Goal: Information Seeking & Learning: Learn about a topic

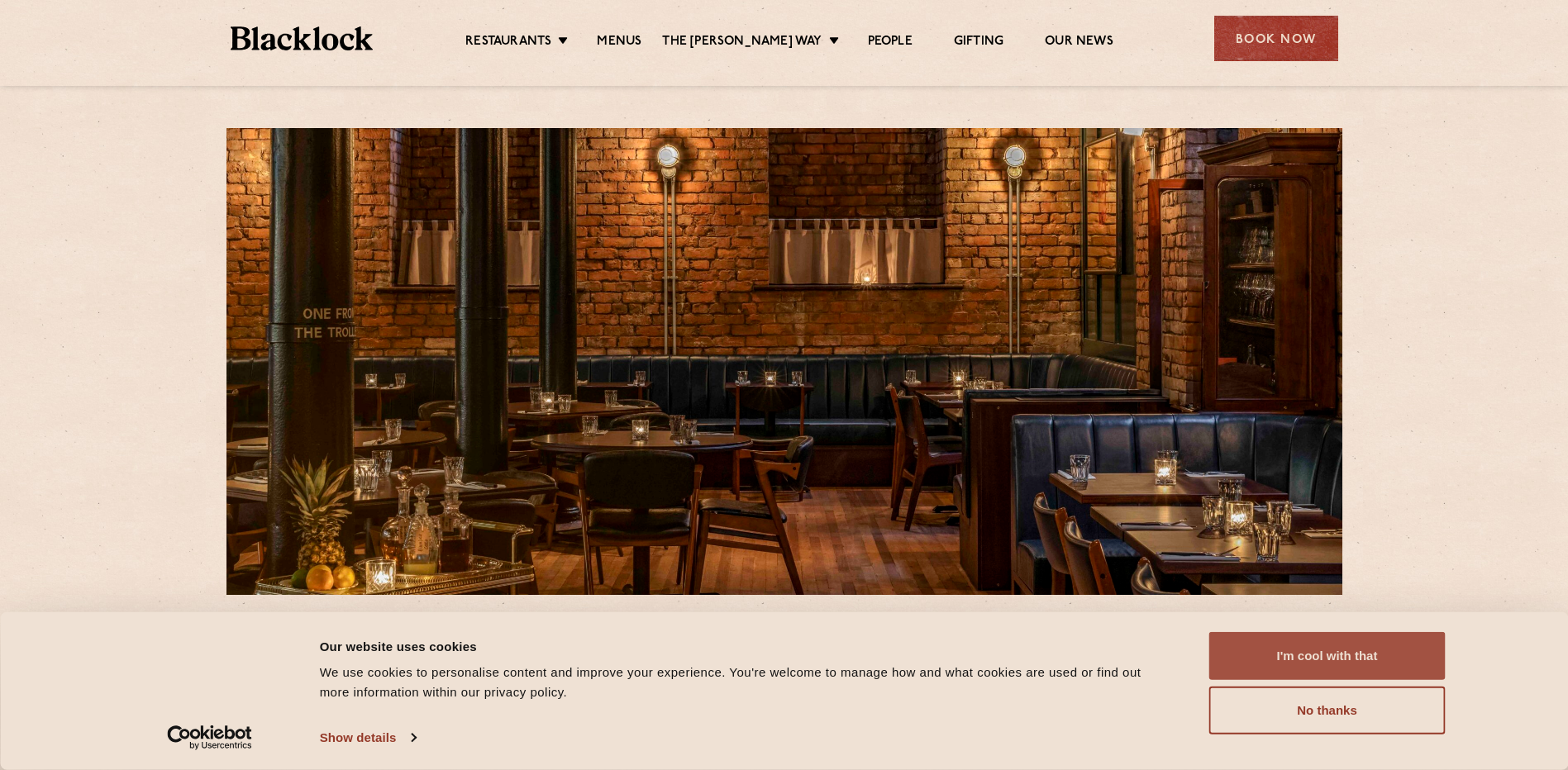
click at [1295, 649] on button "I'm cool with that" at bounding box center [1328, 656] width 236 height 48
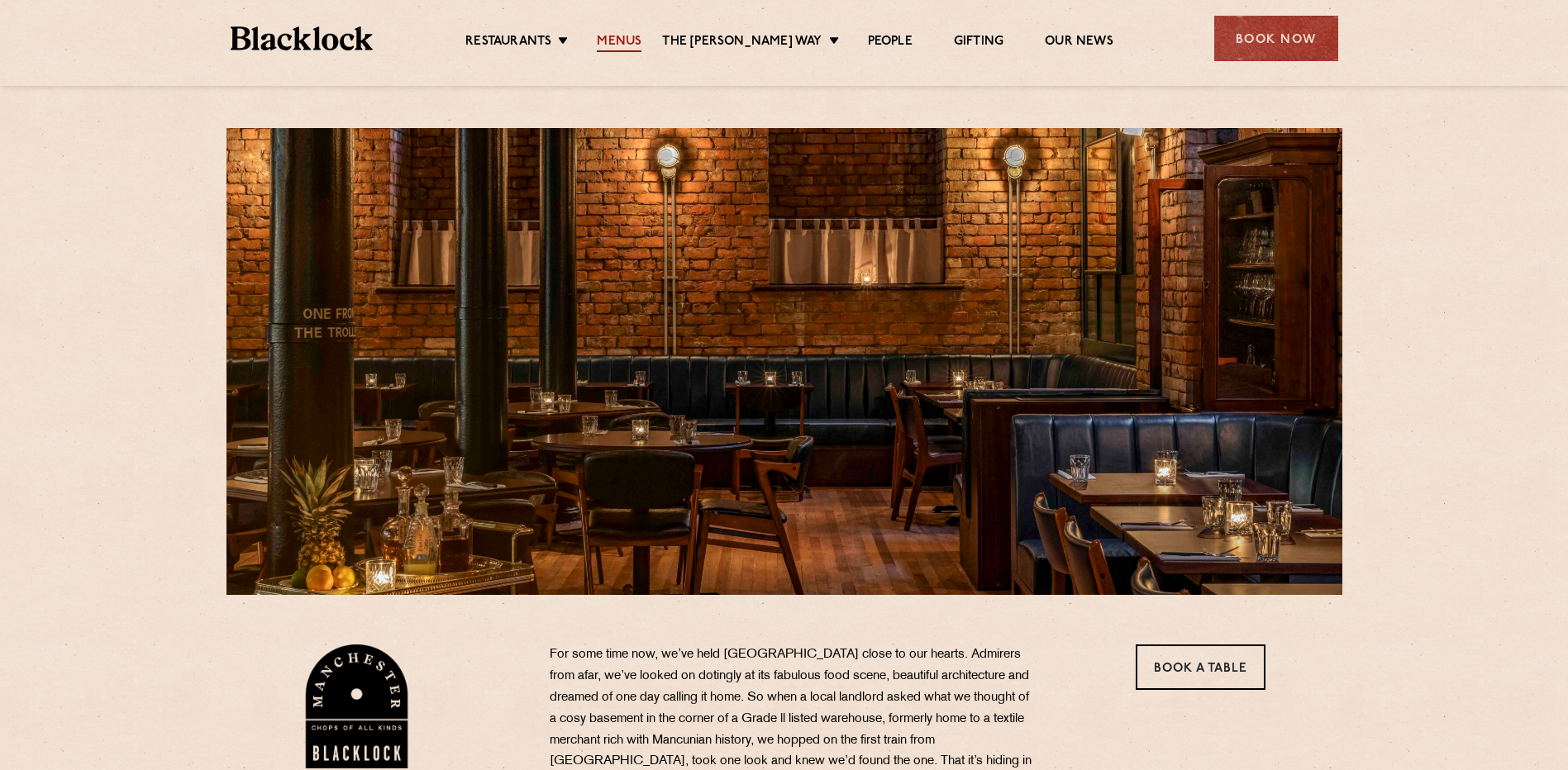
click at [627, 37] on link "Menus" at bounding box center [619, 42] width 45 height 18
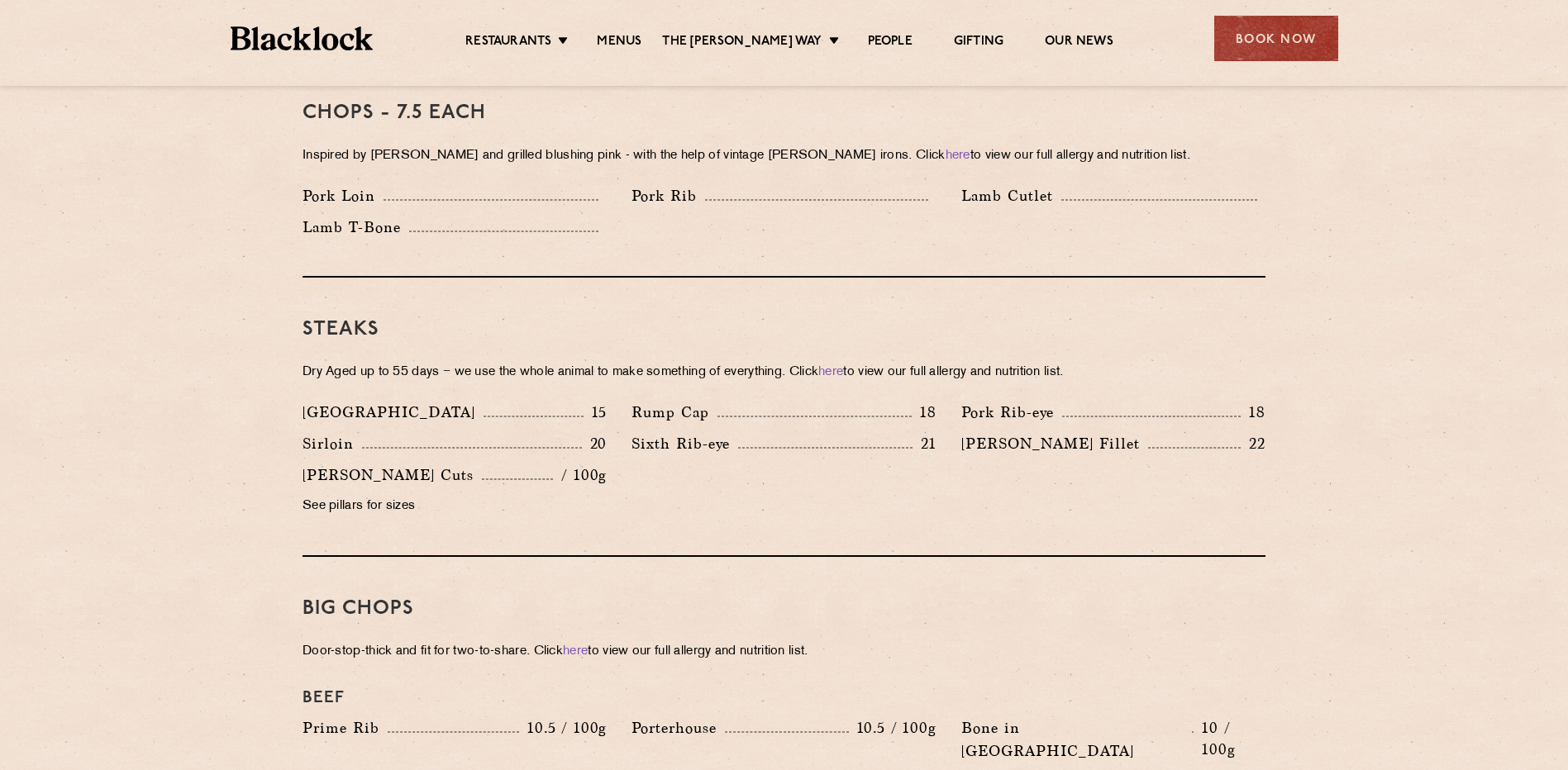
scroll to position [1405, 0]
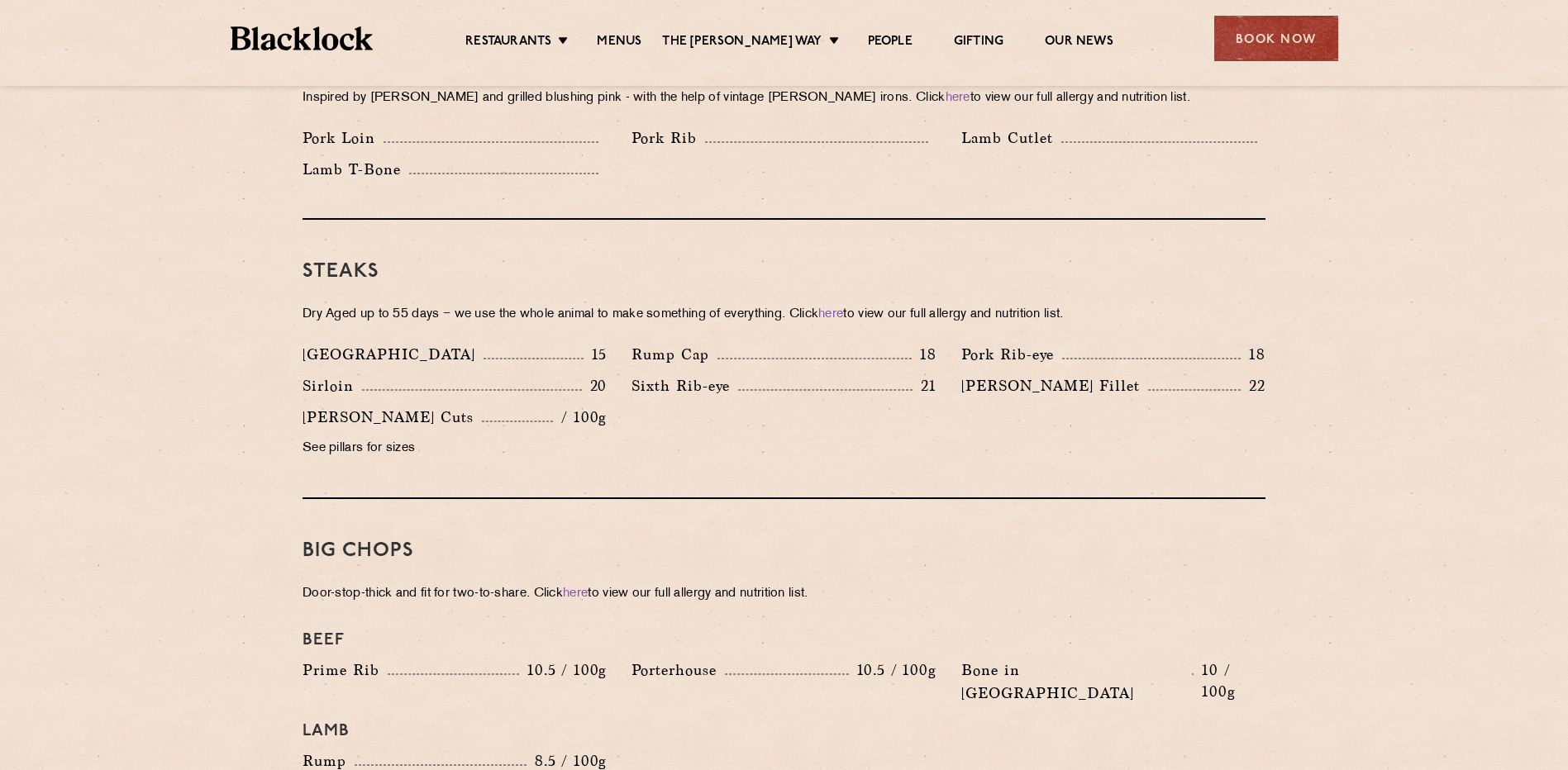
click at [343, 437] on p "See pillars for sizes" at bounding box center [454, 448] width 304 height 23
click at [427, 437] on p "See pillars for sizes" at bounding box center [454, 448] width 304 height 23
click at [1398, 400] on section "Pre Chop Bites Blacklock Potted Meats & Kimchi 1.5 Egg & Anchovy 1.5 Cheese & P…" at bounding box center [784, 615] width 1568 height 2378
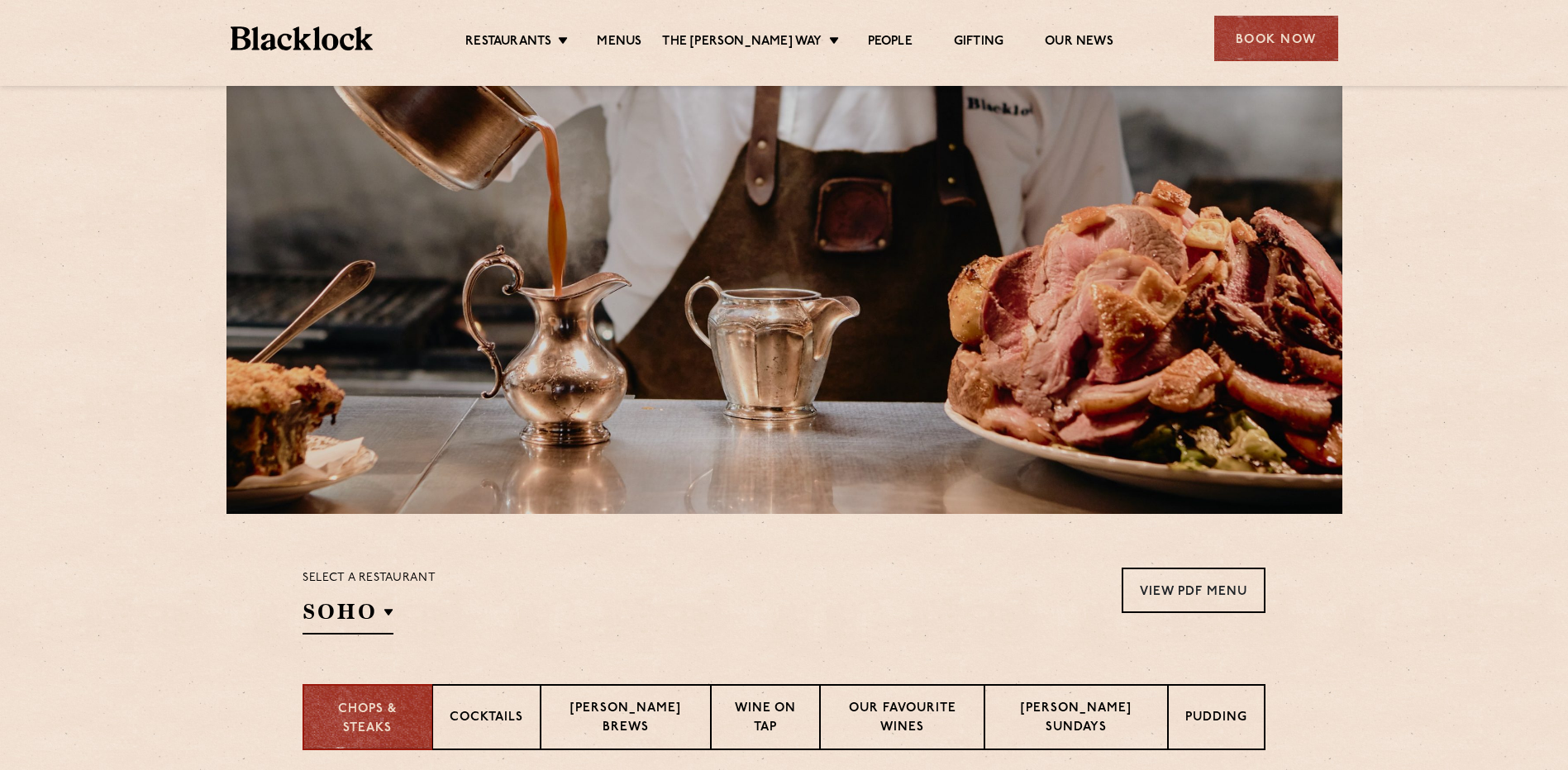
scroll to position [0, 0]
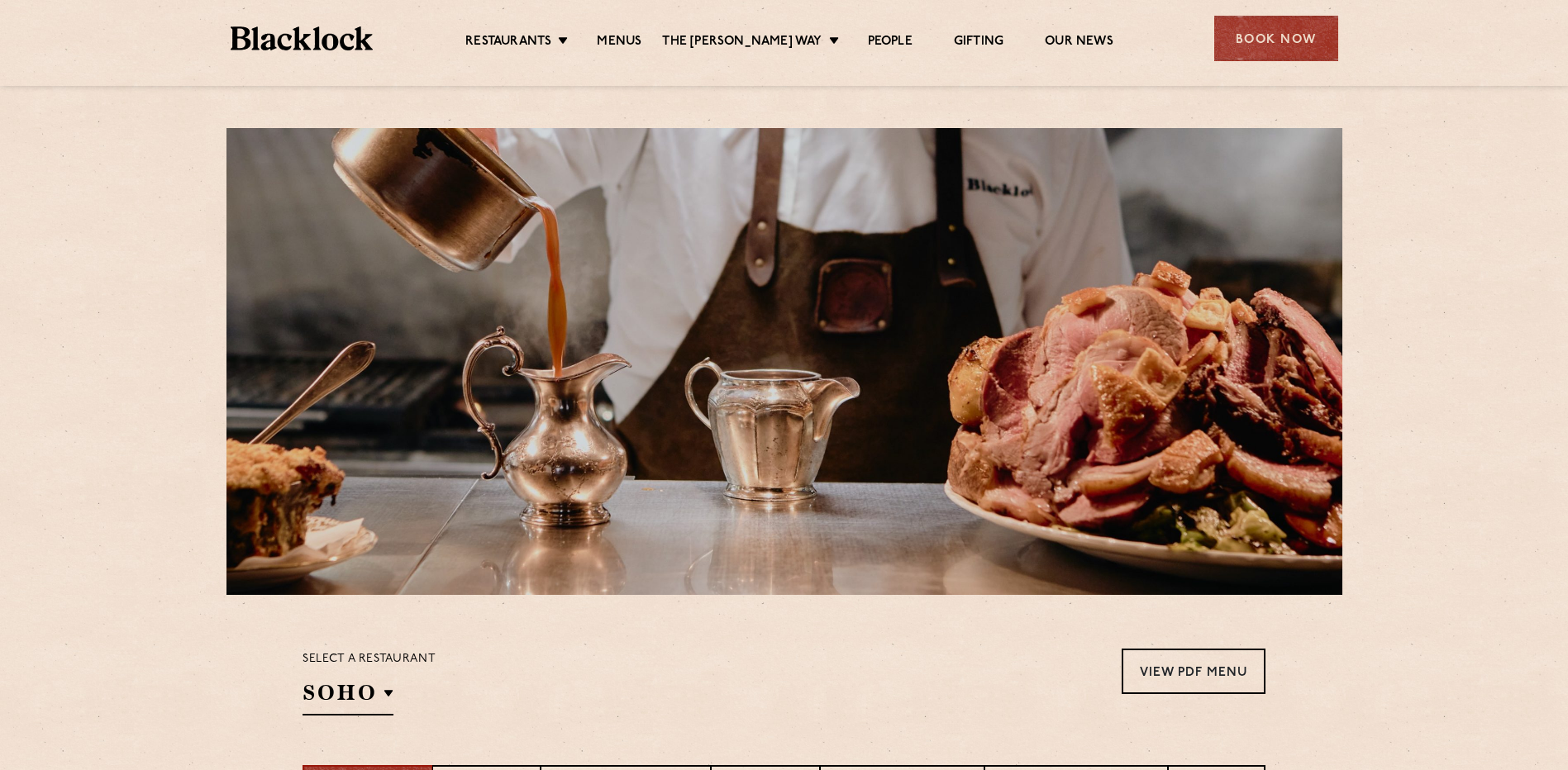
click at [722, 386] on div at bounding box center [784, 362] width 1116 height 467
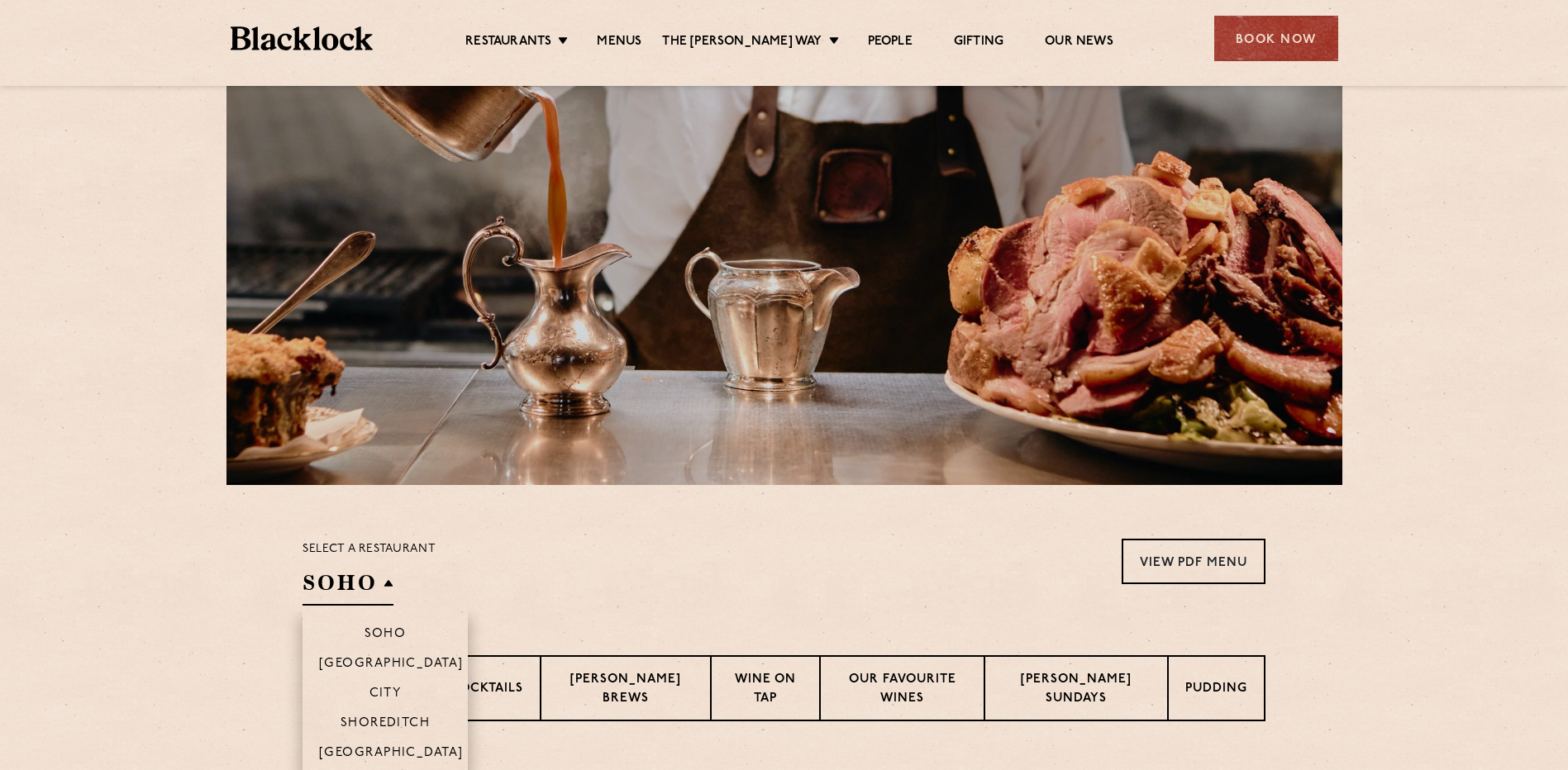
scroll to position [330, 0]
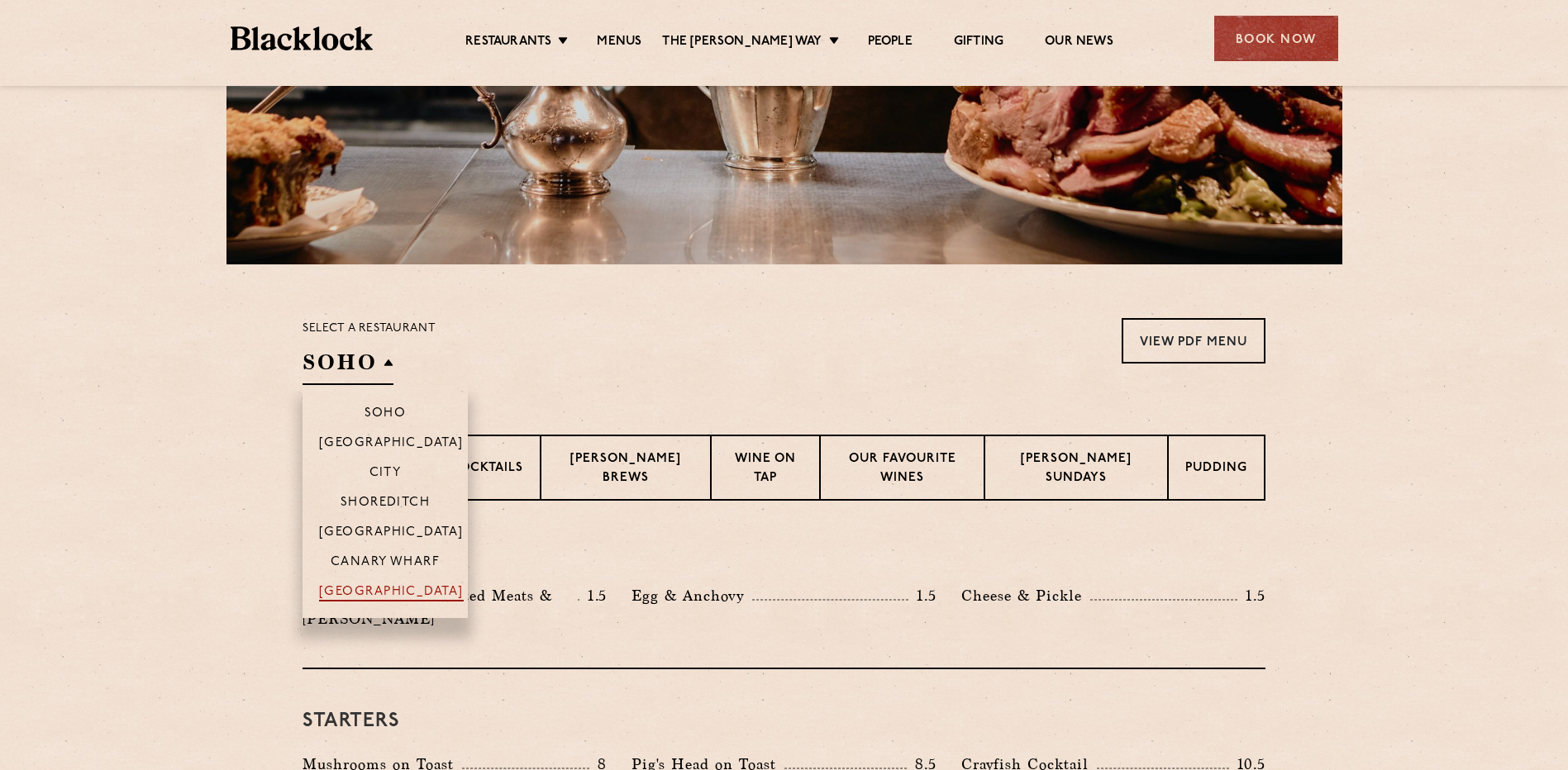
click at [382, 591] on p "[GEOGRAPHIC_DATA]" at bounding box center [391, 594] width 145 height 17
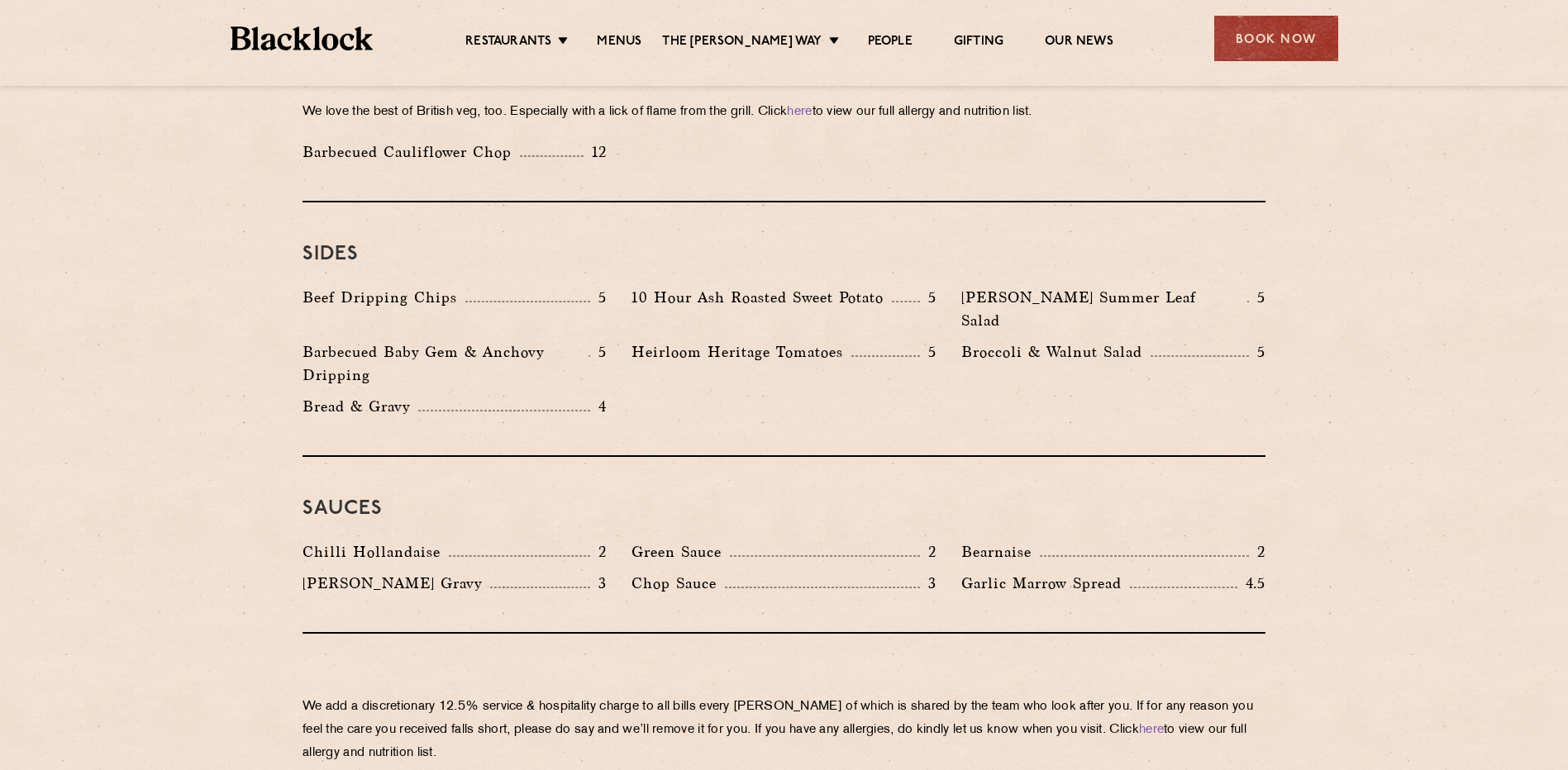
scroll to position [2314, 0]
